Goal: Task Accomplishment & Management: Manage account settings

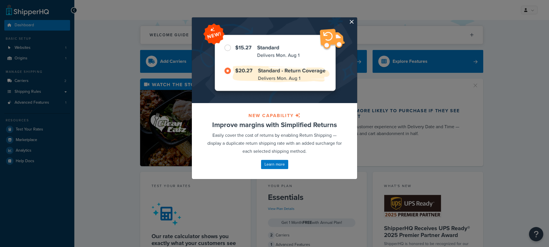
click at [356, 19] on button "button" at bounding box center [356, 17] width 1 height 1
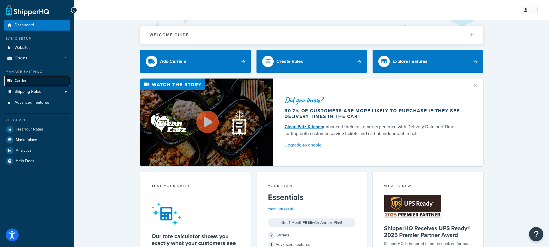
click at [43, 80] on link "Carriers 2" at bounding box center [37, 81] width 66 height 11
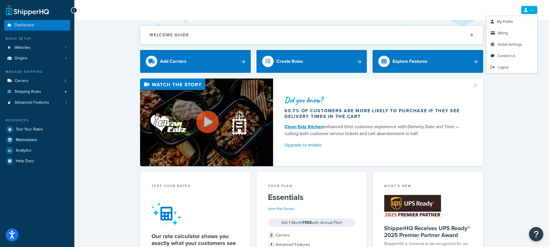
click at [526, 8] on icon at bounding box center [525, 10] width 3 height 4
click at [504, 67] on span "Logout" at bounding box center [502, 67] width 11 height 5
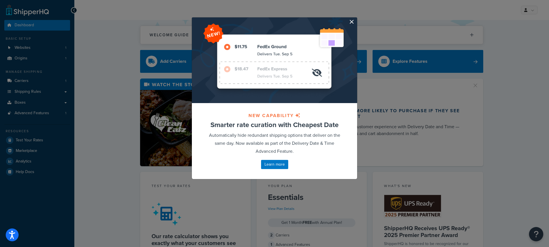
click at [356, 19] on button "button" at bounding box center [356, 17] width 1 height 1
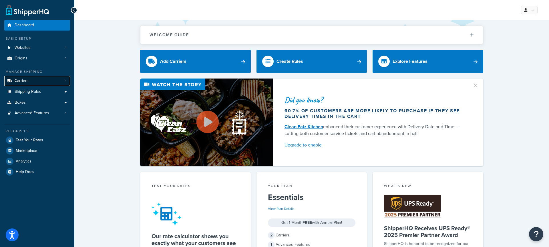
click at [39, 83] on link "Carriers 1" at bounding box center [37, 81] width 66 height 11
click at [521, 10] on link at bounding box center [529, 10] width 17 height 9
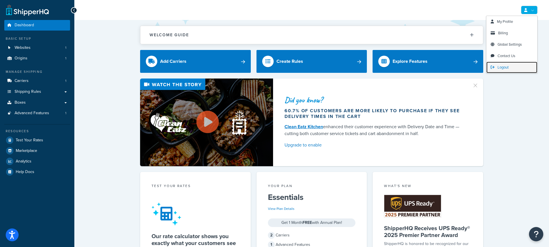
click at [502, 67] on span "Logout" at bounding box center [502, 67] width 11 height 5
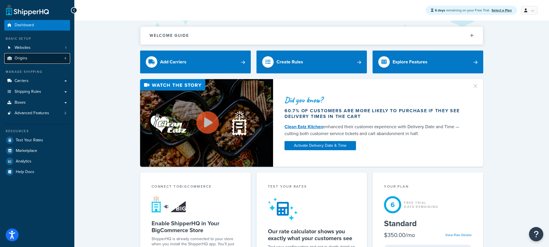
click at [29, 54] on link "Origins 4" at bounding box center [37, 58] width 66 height 11
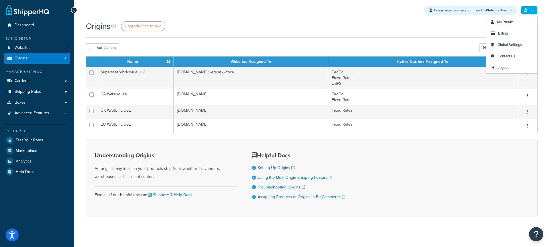
click at [531, 16] on div "6 days remaining on your Free Trial Select a Plan My Profile Billing Global Set…" at bounding box center [311, 10] width 474 height 21
click at [503, 70] on span "Logout" at bounding box center [502, 67] width 11 height 5
